Goal: Task Accomplishment & Management: Manage account settings

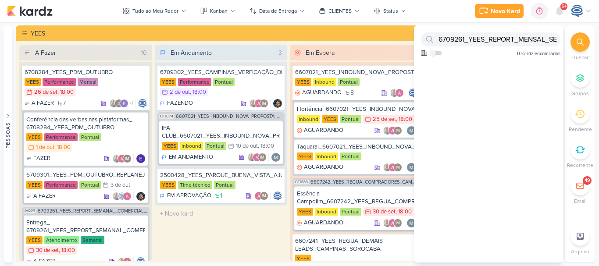
scroll to position [973, 0]
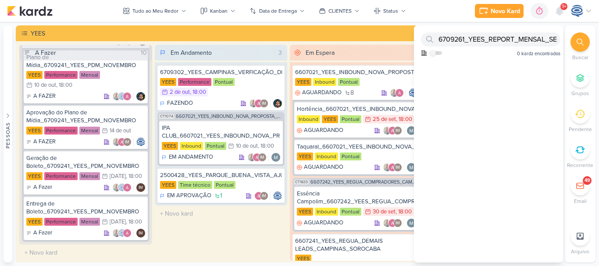
click at [575, 40] on div at bounding box center [580, 41] width 19 height 19
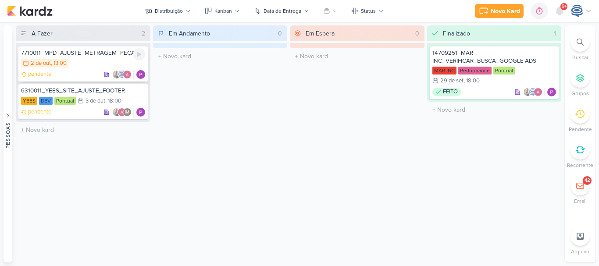
click at [79, 69] on div "7710011_MPD_AJUSTE_METRAGEM_PEÇA_ANDROMEDA 2/10 2 de out , 13:00 pendente" at bounding box center [82, 64] width 129 height 36
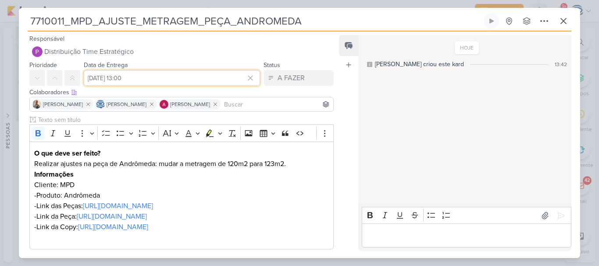
click at [121, 75] on input "2 de outubro de 2025 às 13:00" at bounding box center [172, 78] width 176 height 16
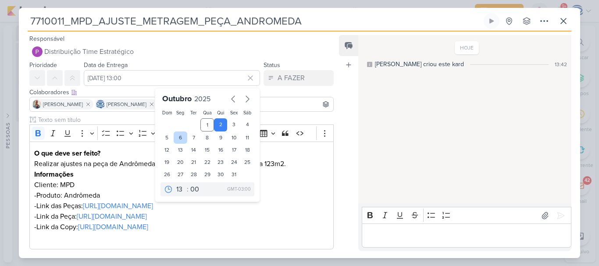
click at [174, 137] on div "6" at bounding box center [181, 138] width 14 height 12
type input "6 de outubro de 2025 às 13:00"
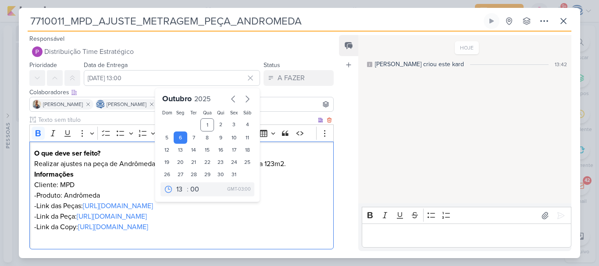
click at [268, 177] on p "Informações" at bounding box center [181, 174] width 295 height 11
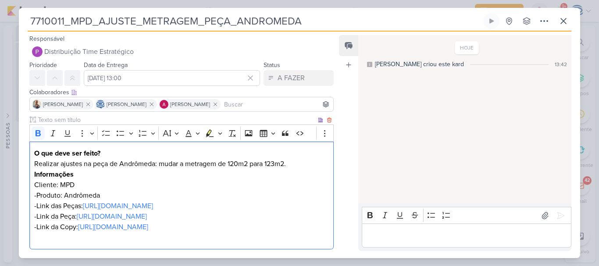
scroll to position [79, 0]
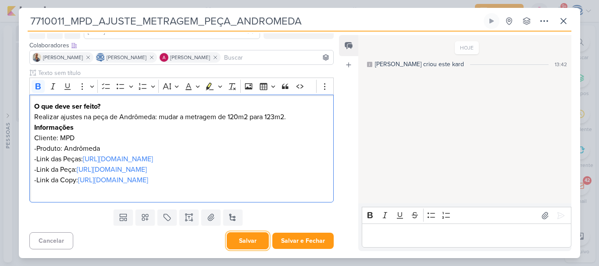
click at [231, 246] on button "Salvar" at bounding box center [248, 240] width 42 height 17
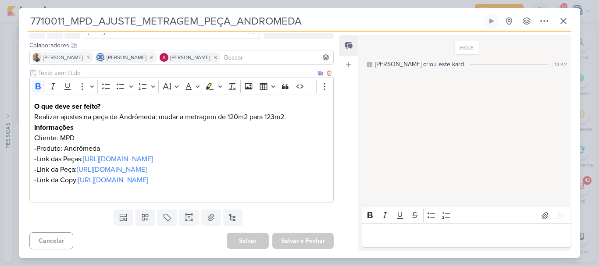
scroll to position [0, 0]
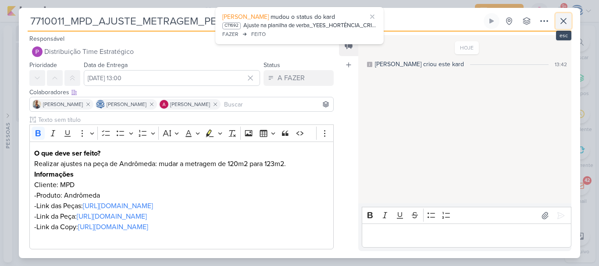
click at [565, 20] on icon at bounding box center [563, 21] width 11 height 11
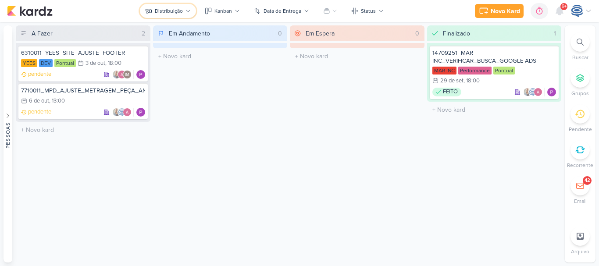
click at [172, 10] on div "Distribuição" at bounding box center [169, 11] width 28 height 8
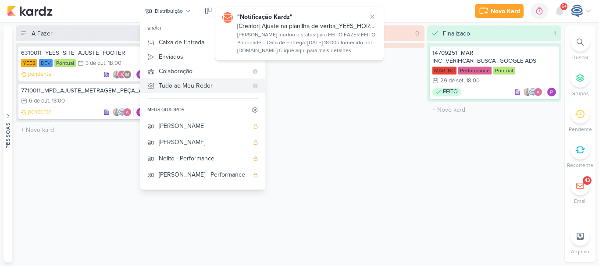
click at [175, 84] on div "Tudo ao Meu Redor" at bounding box center [203, 85] width 89 height 9
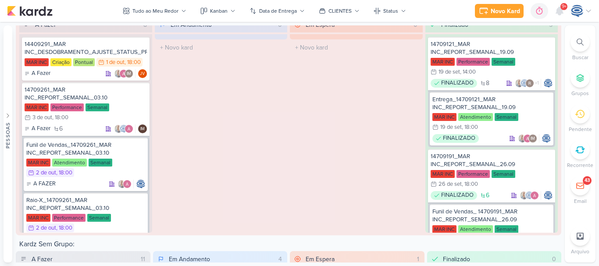
scroll to position [1313, 0]
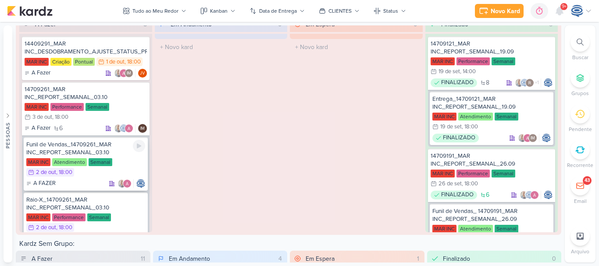
click at [82, 153] on div "Funil de Vendas_14709261_MAR INC_REPORT_SEMANAL_03.10" at bounding box center [85, 149] width 119 height 16
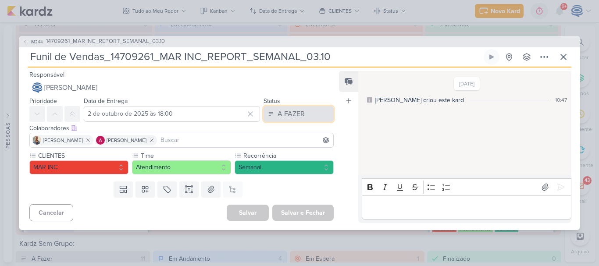
click at [290, 115] on div "A FAZER" at bounding box center [291, 114] width 27 height 11
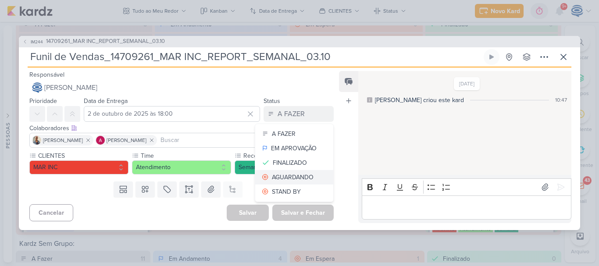
click at [278, 172] on button "AGUARDANDO" at bounding box center [294, 177] width 78 height 14
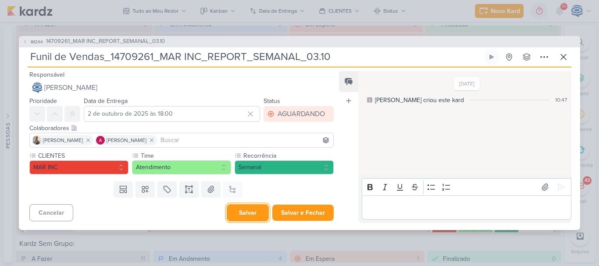
click at [248, 211] on button "Salvar" at bounding box center [248, 212] width 42 height 17
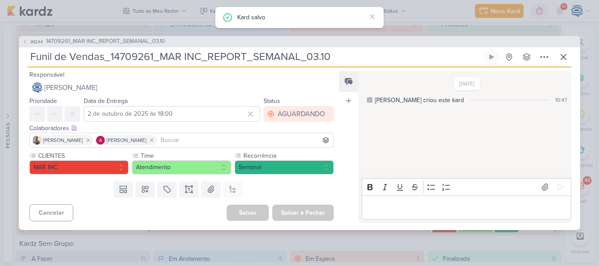
drag, startPoint x: 334, startPoint y: 61, endPoint x: 0, endPoint y: 58, distance: 333.8
click at [0, 58] on div "IM244 14709261_MAR INC_REPORT_SEMANAL_03.10 Funil de Vendas_14709261_MAR INC_RE…" at bounding box center [299, 133] width 599 height 266
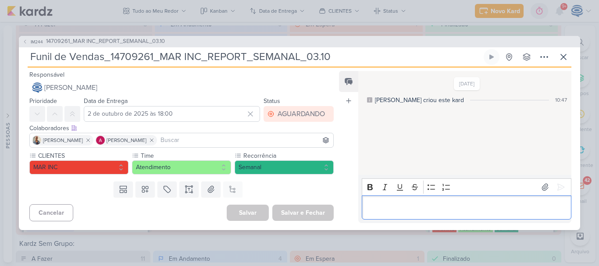
click at [409, 205] on p "Editor editing area: main" at bounding box center [466, 207] width 200 height 11
click at [100, 39] on span "14709261_MAR INC_REPORT_SEMANAL_03.10" at bounding box center [105, 41] width 119 height 9
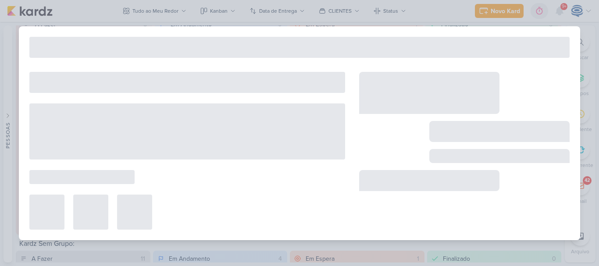
type input "14709261_MAR INC_REPORT_SEMANAL_03.10"
type input "3 de outubro de 2025 às 18:00"
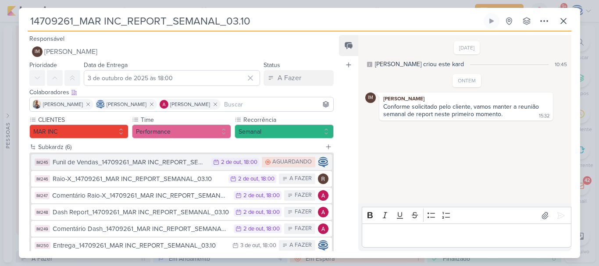
scroll to position [53, 0]
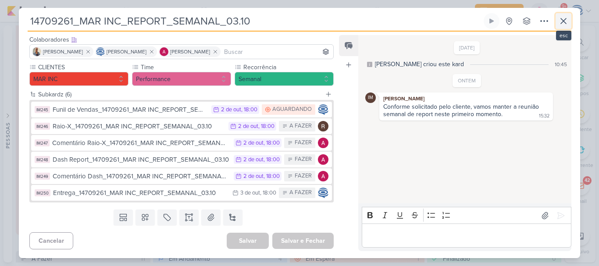
click at [570, 24] on button at bounding box center [564, 21] width 16 height 16
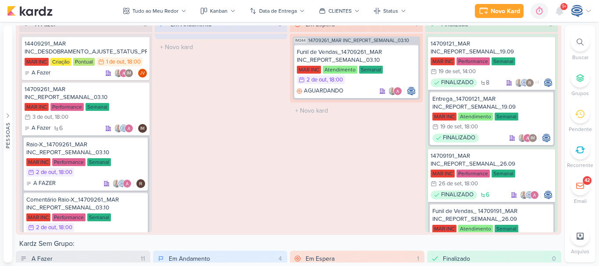
click at [579, 52] on li "Buscar" at bounding box center [580, 46] width 31 height 29
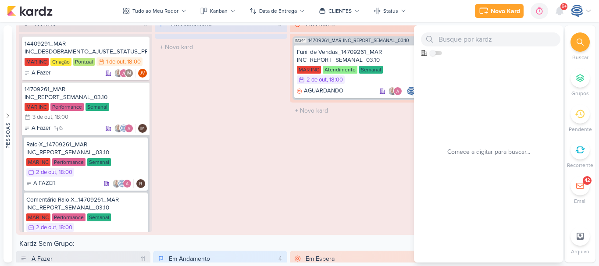
click at [579, 50] on li "Buscar" at bounding box center [580, 46] width 31 height 29
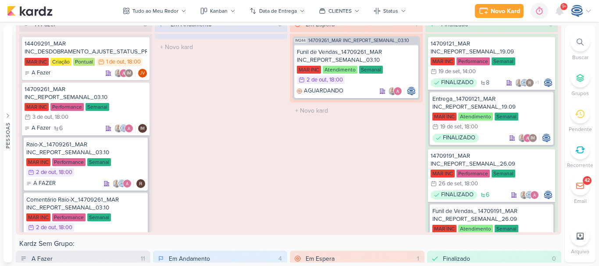
click at [583, 46] on div at bounding box center [580, 41] width 19 height 19
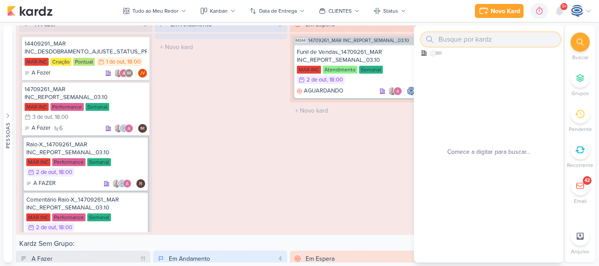
paste input "6709261_YEES_REPORT_MENSAL_SETEMBRO"
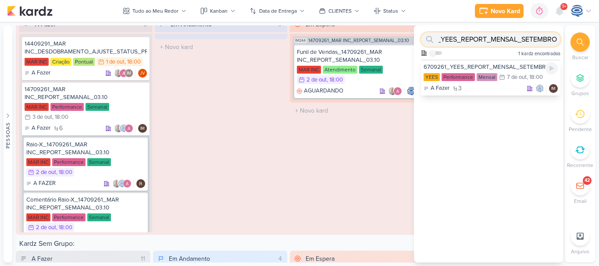
type input "6709261_YEES_REPORT_MENSAL_SETEMBRO"
click at [526, 67] on div "6709261_YEES_REPORT_MENSAL_SETEMBRO" at bounding box center [491, 67] width 134 height 8
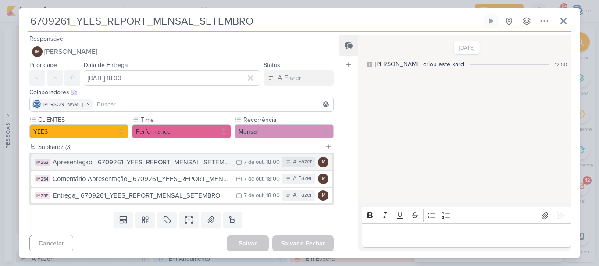
click at [143, 162] on div "Apresentação_ 6709261_YEES_REPORT_MENSAL_SETEMBRO" at bounding box center [142, 162] width 179 height 10
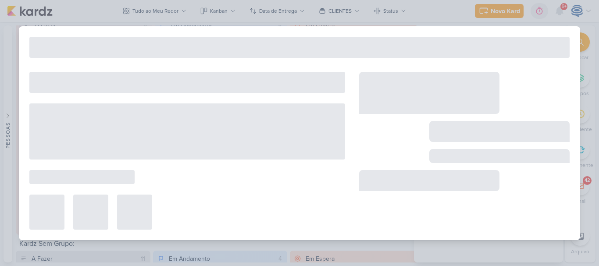
type input "Apresentação_ 6709261_YEES_REPORT_MENSAL_SETEMBRO"
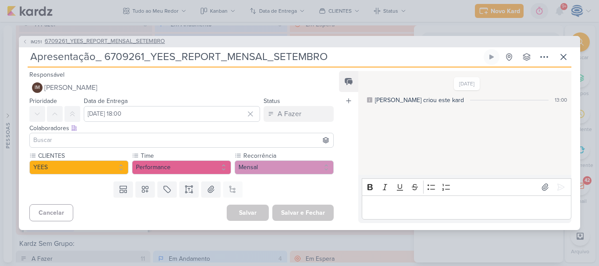
click at [136, 43] on span "6709261_YEES_REPORT_MENSAL_SETEMBRO" at bounding box center [105, 41] width 120 height 9
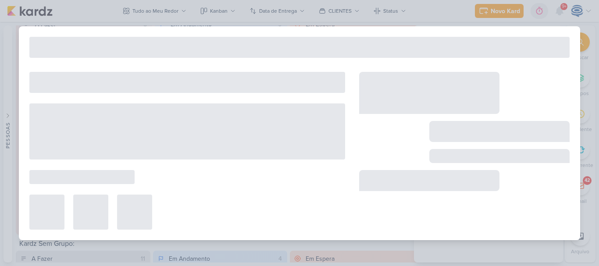
type input "6709261_YEES_REPORT_MENSAL_SETEMBRO"
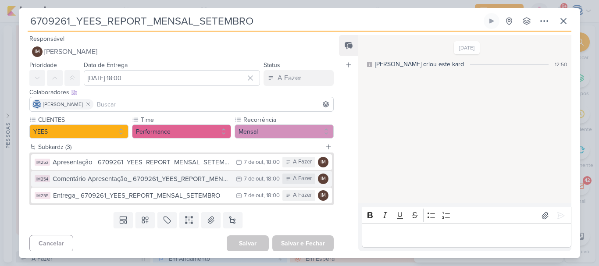
click at [111, 182] on div "Comentário Apresentação_ 6709261_YEES_REPORT_MENSAL_SETEMBRO" at bounding box center [142, 179] width 179 height 10
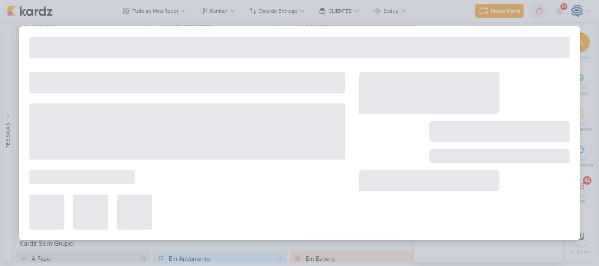
type input "Comentário Apresentação_ 6709261_YEES_REPORT_MENSAL_SETEMBRO"
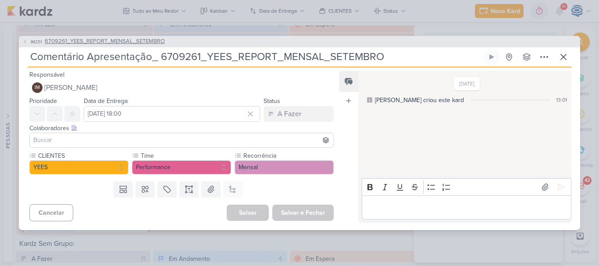
click at [82, 39] on span "6709261_YEES_REPORT_MENSAL_SETEMBRO" at bounding box center [105, 41] width 120 height 9
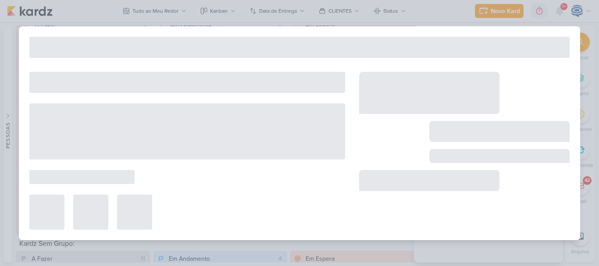
type input "6709261_YEES_REPORT_MENSAL_SETEMBRO"
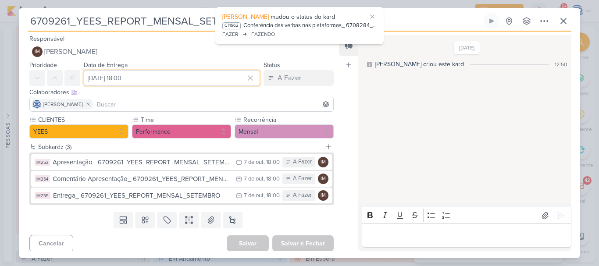
click at [142, 80] on input "7 de outubro de 2025 às 18:00" at bounding box center [172, 78] width 176 height 16
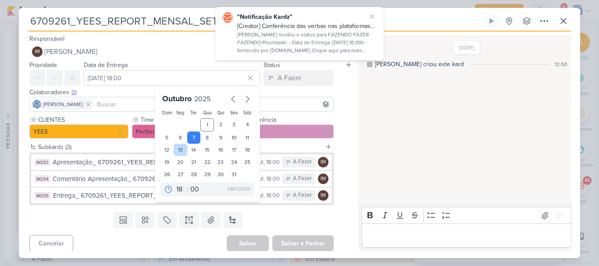
click at [176, 149] on div "13" at bounding box center [181, 150] width 14 height 12
type input "13 de outubro de 2025 às 18:00"
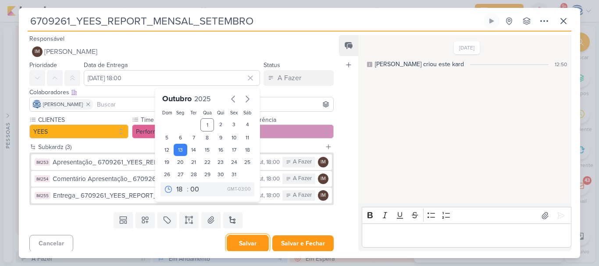
click at [247, 245] on button "Salvar" at bounding box center [248, 243] width 42 height 17
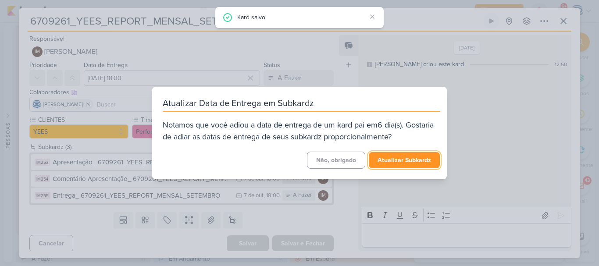
click at [390, 162] on button "Atualizar Subkardz" at bounding box center [404, 160] width 71 height 16
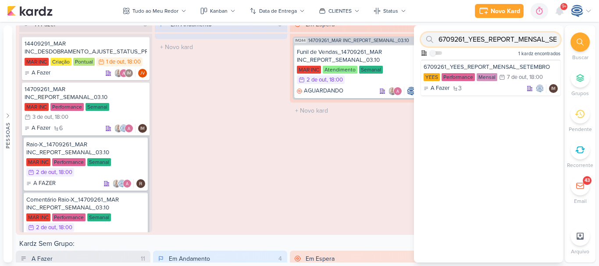
click at [505, 42] on input "6709261_YEES_REPORT_MENSAL_SETEMBRO" at bounding box center [490, 39] width 139 height 14
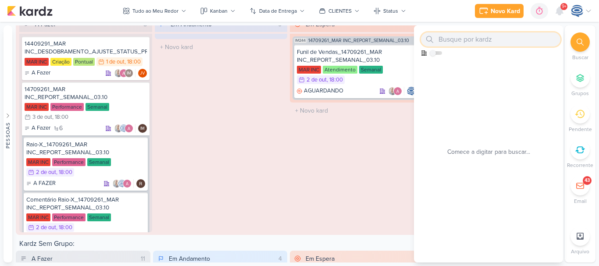
paste input "7709261_MPD_REPORT_MENSAL_SETEMBRO"
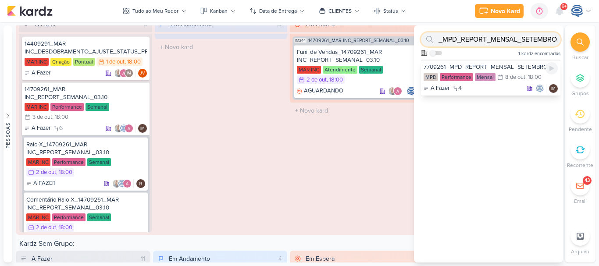
type input "7709261_MPD_REPORT_MENSAL_SETEMBRO"
click at [497, 67] on div "7709261_MPD_REPORT_MENSAL_SETEMBRO" at bounding box center [491, 67] width 134 height 8
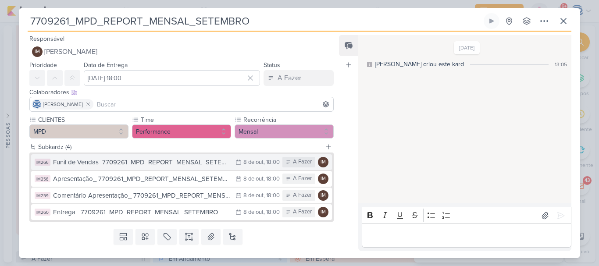
click at [163, 160] on div "Funil de Vendas_7709261_MPD_REPORT_MENSAL_SETEMBRO" at bounding box center [142, 162] width 178 height 10
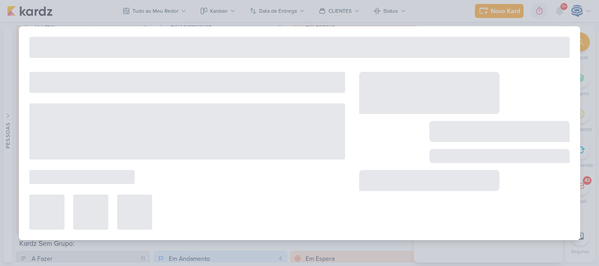
type input "Funil de Vendas_7709261_MPD_REPORT_MENSAL_SETEMBRO"
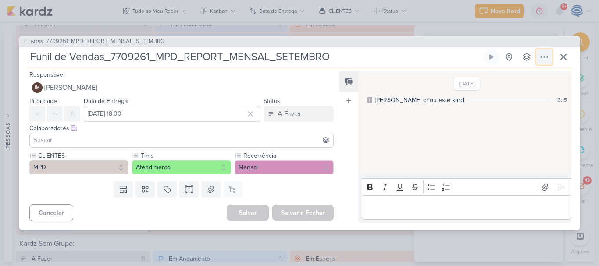
click at [543, 58] on icon at bounding box center [544, 57] width 11 height 11
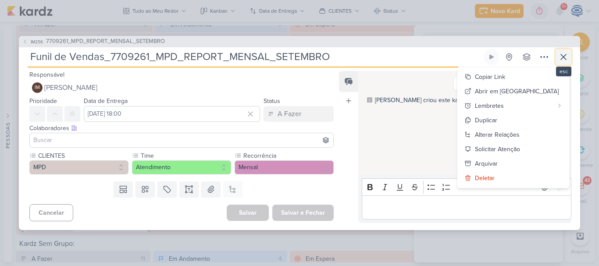
click at [560, 55] on icon at bounding box center [563, 57] width 11 height 11
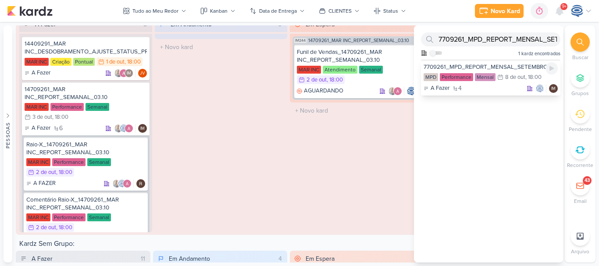
click at [519, 72] on div "7709261_MPD_REPORT_MENSAL_SETEMBRO MPD Performance Mensal 8/10 8 de out , 18:00…" at bounding box center [490, 78] width 139 height 36
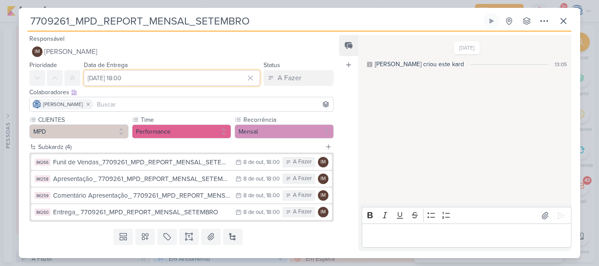
click at [150, 78] on input "8 de outubro de 2025 às 18:00" at bounding box center [172, 78] width 176 height 16
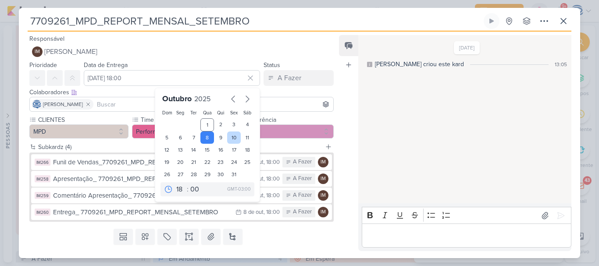
click at [235, 136] on div "10" at bounding box center [234, 138] width 14 height 12
type input "10 de outubro de 2025 às 18:00"
click at [316, 237] on div "Templates Campos Personalizados Marcadores Caixa De Texto Anexo Novo Subkard" at bounding box center [178, 236] width 318 height 23
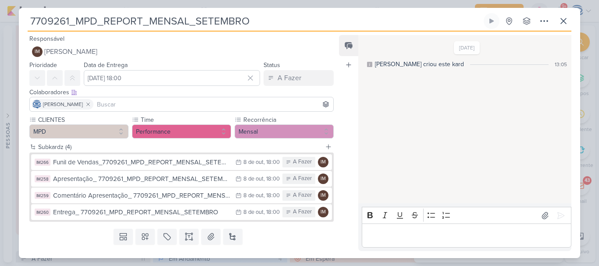
scroll to position [19, 0]
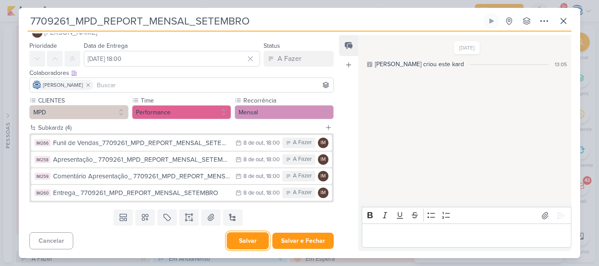
click at [248, 239] on button "Salvar" at bounding box center [248, 240] width 42 height 17
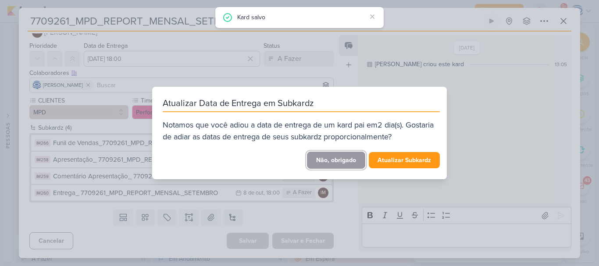
click at [349, 156] on button "Não, obrigado" at bounding box center [336, 160] width 58 height 17
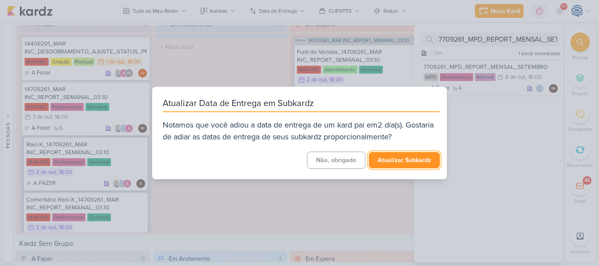
click at [401, 157] on button "Atualizar Subkardz" at bounding box center [404, 160] width 71 height 16
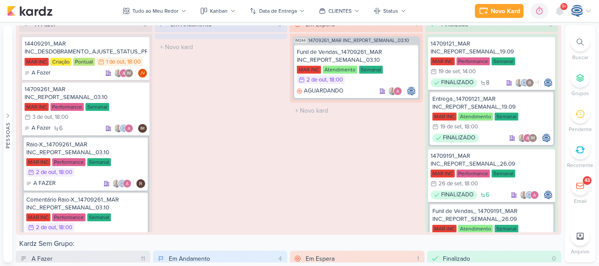
click at [579, 45] on icon at bounding box center [580, 42] width 7 height 7
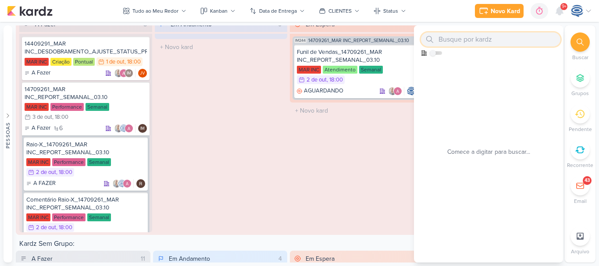
paste input "8709261_HINES_REPORT_MENSAL_SETEMBRO"
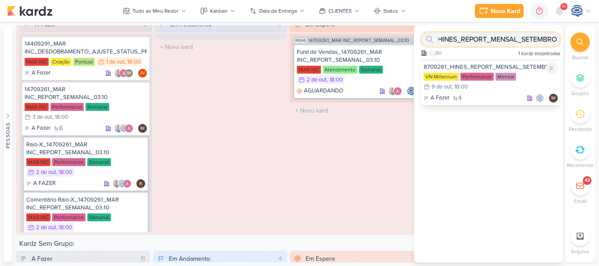
type input "8709261_HINES_REPORT_MENSAL_SETEMBRO"
click at [517, 65] on div "8709261_HINES_REPORT_MENSAL_SETEMBRO" at bounding box center [491, 67] width 134 height 8
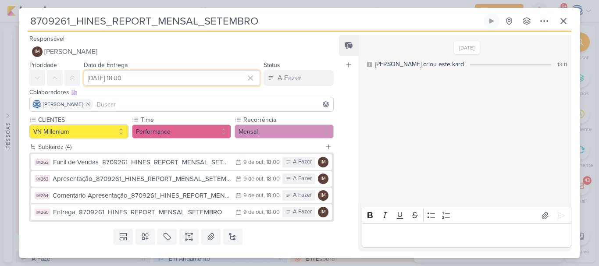
click at [202, 74] on input "9 de outubro de 2025 às 18:00" at bounding box center [172, 78] width 176 height 16
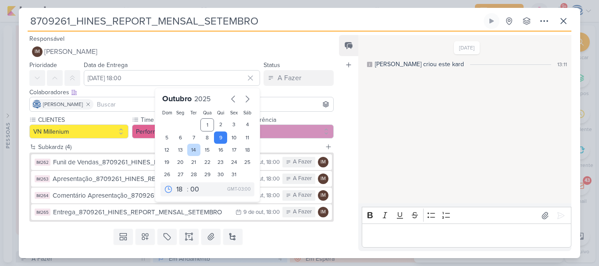
click at [189, 150] on div "14" at bounding box center [194, 150] width 14 height 12
type input "14 de outubro de 2025 às 18:00"
click at [302, 147] on div "Subkardz (4)" at bounding box center [179, 147] width 283 height 9
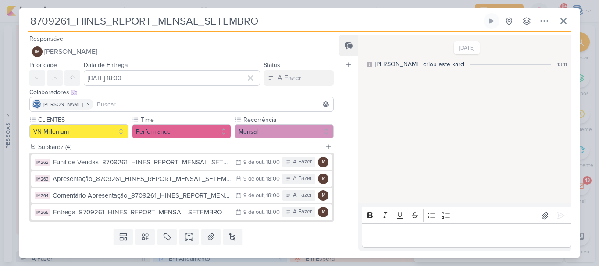
scroll to position [19, 0]
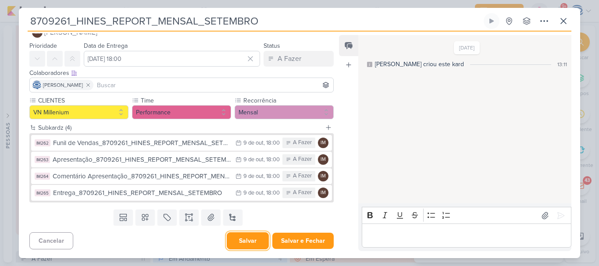
click at [247, 237] on button "Salvar" at bounding box center [248, 240] width 42 height 17
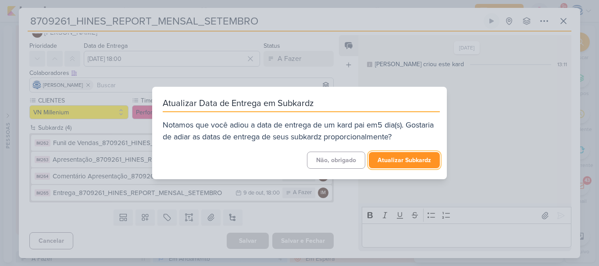
click at [385, 162] on button "Atualizar Subkardz" at bounding box center [404, 160] width 71 height 16
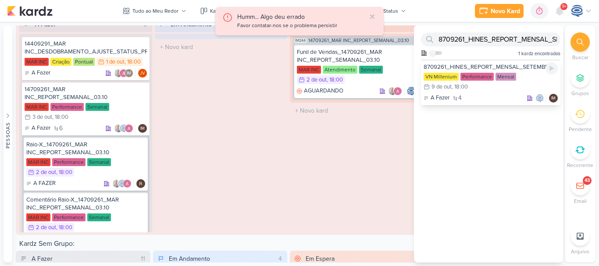
click at [489, 65] on div "8709261_HINES_REPORT_MENSAL_SETEMBRO" at bounding box center [491, 67] width 134 height 8
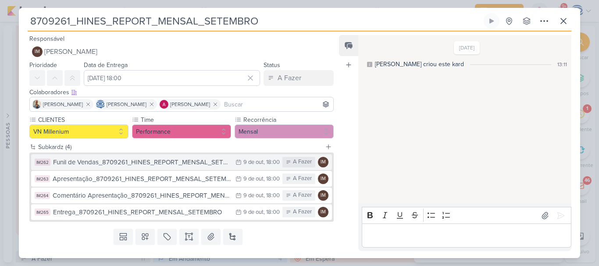
click at [191, 163] on div "Funil de Vendas_8709261_HINES_REPORT_MENSAL_SETEMBRO" at bounding box center [142, 162] width 178 height 10
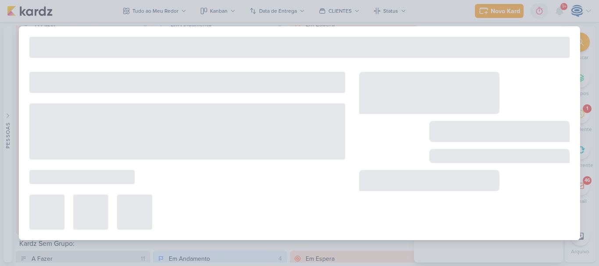
type input "Funil de Vendas_8709261_HINES_REPORT_MENSAL_SETEMBRO"
type input "9 de outubro de 2025 às 18:00"
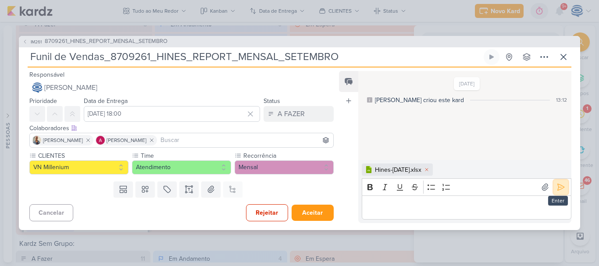
click at [559, 190] on icon at bounding box center [561, 187] width 9 height 9
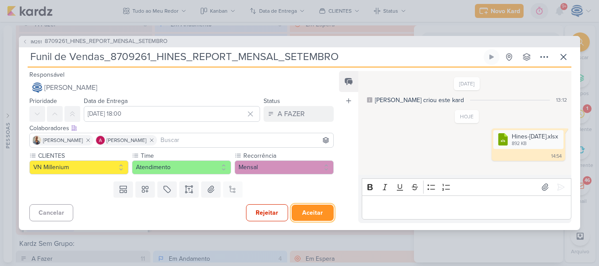
click at [308, 213] on button "Aceitar" at bounding box center [313, 213] width 42 height 16
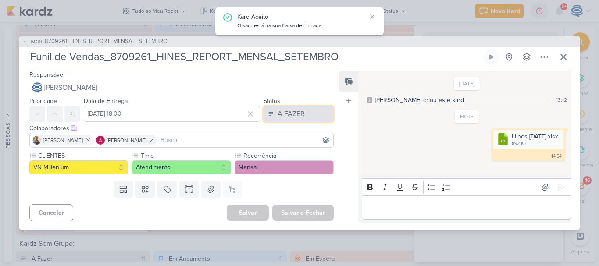
click at [285, 114] on div "A FAZER" at bounding box center [291, 114] width 27 height 11
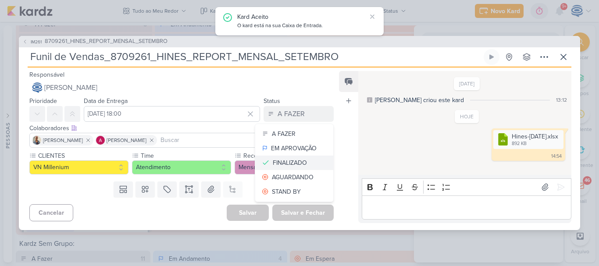
click at [285, 164] on div "FINALIZADO" at bounding box center [290, 162] width 34 height 9
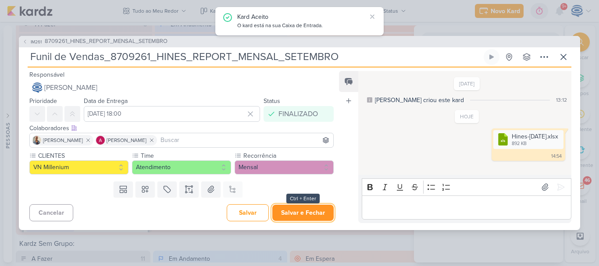
click at [286, 212] on button "Salvar e Fechar" at bounding box center [302, 213] width 61 height 16
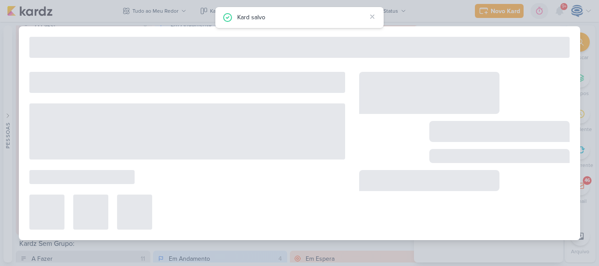
type input "8709261_HINES_REPORT_MENSAL_SETEMBRO"
type input "14 de outubro de 2025 às 18:00"
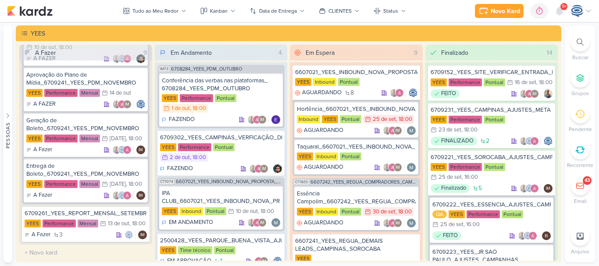
scroll to position [852, 0]
